Goal: Find specific page/section: Find specific page/section

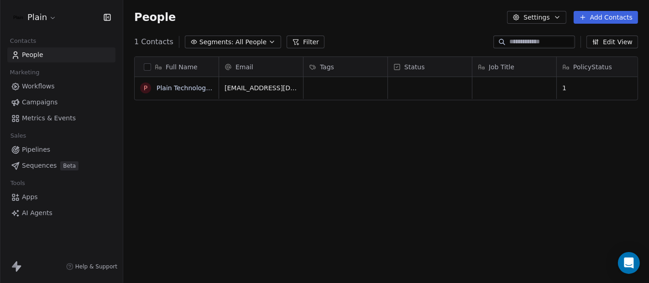
scroll to position [242, 517]
click at [32, 85] on span "Workflows" at bounding box center [38, 87] width 33 height 10
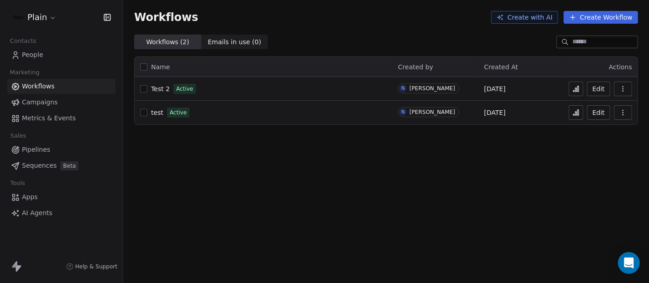
click at [161, 89] on span "Test 2" at bounding box center [160, 88] width 19 height 7
click at [35, 57] on span "People" at bounding box center [32, 55] width 21 height 10
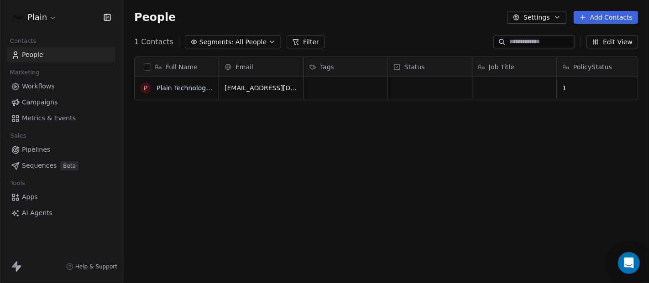
scroll to position [242, 517]
click at [349, 130] on div "Full Name P Plain Technologies ApS Email Tags Status Job Title PolicyStatus [EM…" at bounding box center [386, 173] width 526 height 249
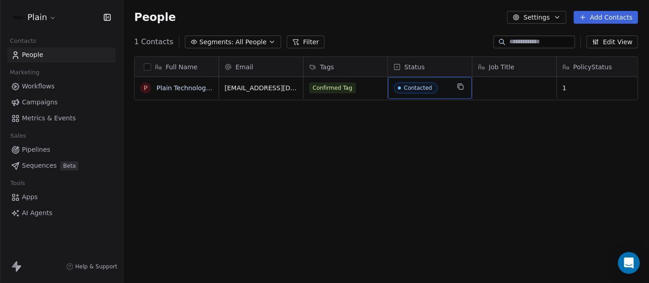
click at [438, 89] on span "Contacted" at bounding box center [422, 88] width 56 height 11
click at [353, 132] on html "Plain Contacts People Marketing Workflows Campaigns Metrics & Events Sales Pipe…" at bounding box center [324, 141] width 649 height 283
click at [436, 87] on span "Contacted" at bounding box center [422, 88] width 56 height 11
click at [332, 130] on html "Plain Contacts People Marketing Workflows Campaigns Metrics & Events Sales Pipe…" at bounding box center [324, 141] width 649 height 283
